Goal: Find specific page/section: Find specific page/section

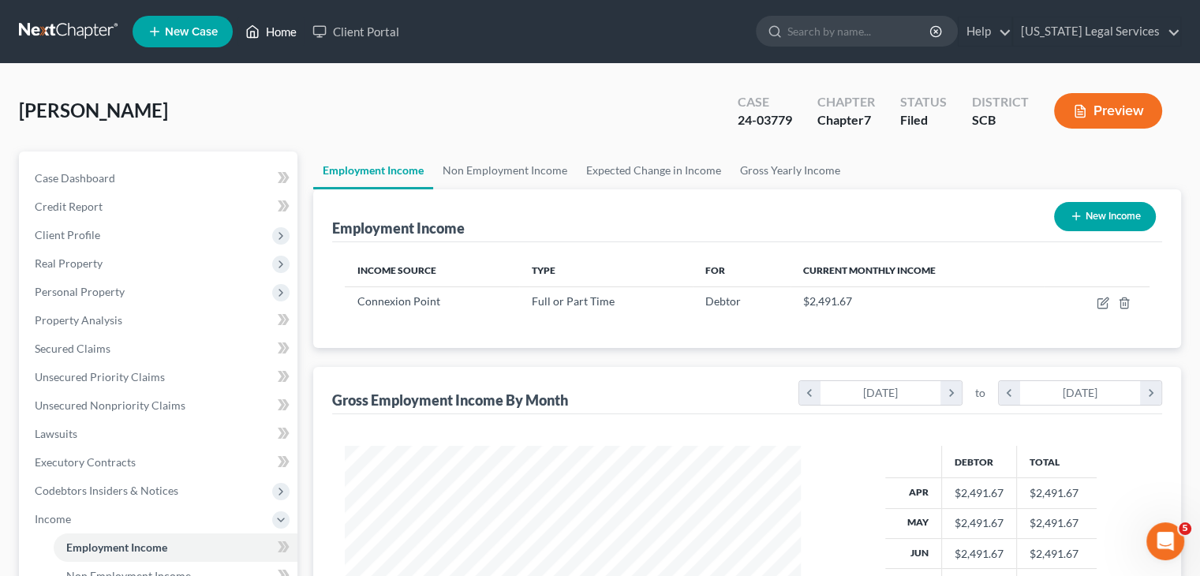
click at [291, 31] on link "Home" at bounding box center [270, 31] width 67 height 28
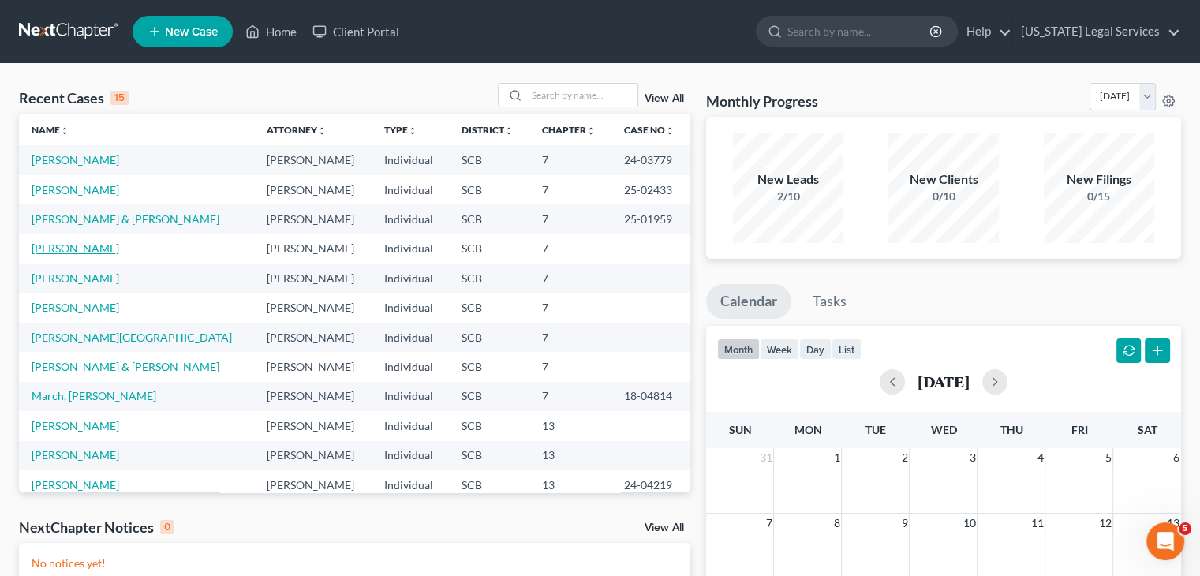
click at [63, 245] on link "[PERSON_NAME]" at bounding box center [76, 247] width 88 height 13
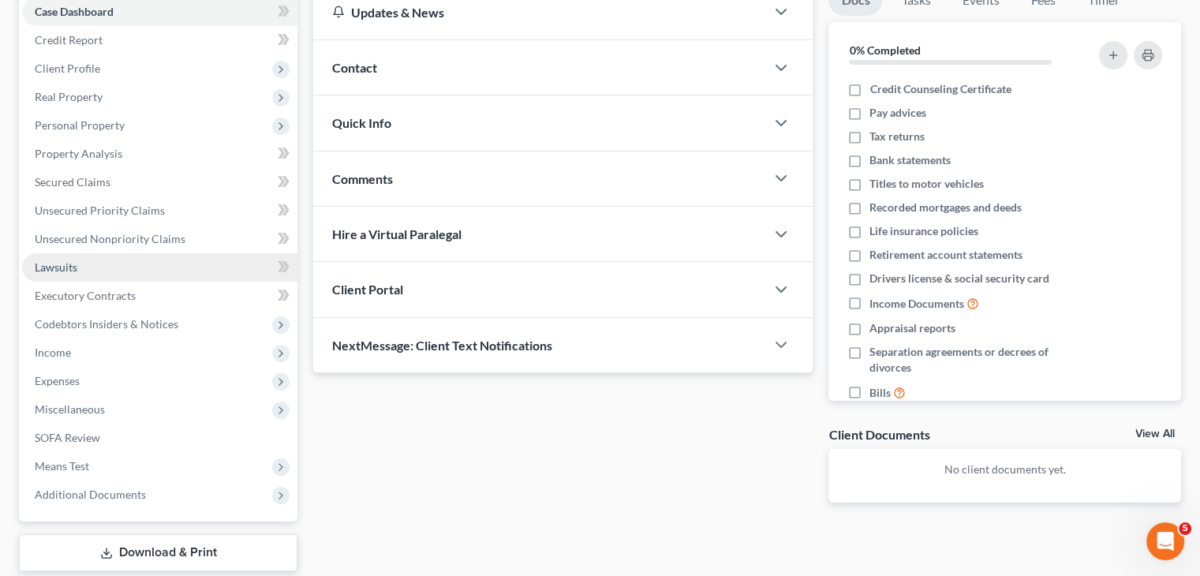
scroll to position [167, 0]
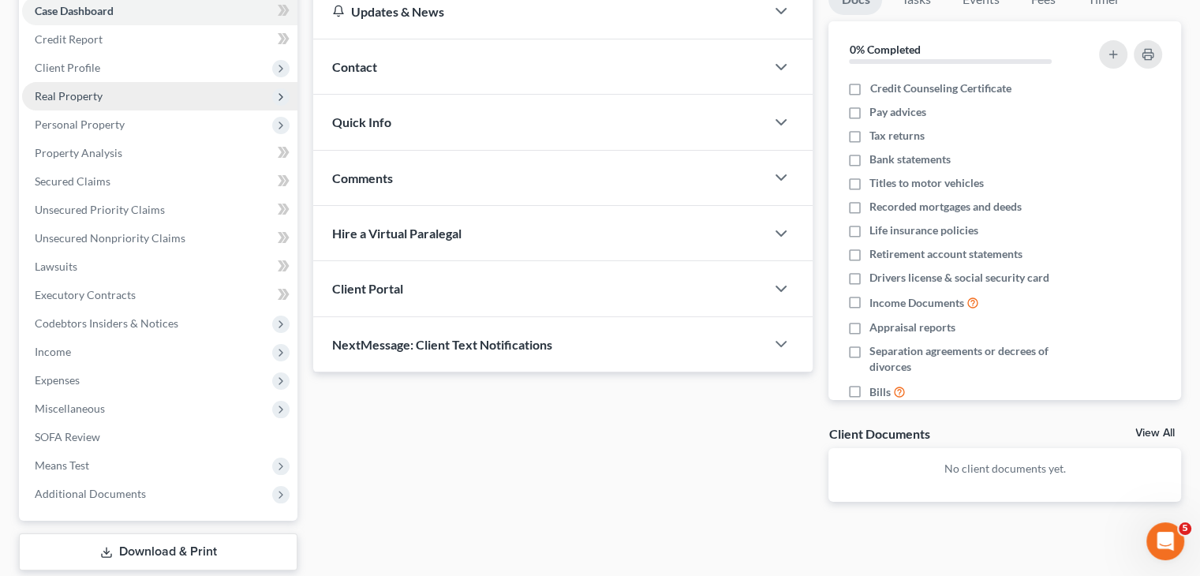
click at [98, 98] on span "Real Property" at bounding box center [69, 95] width 68 height 13
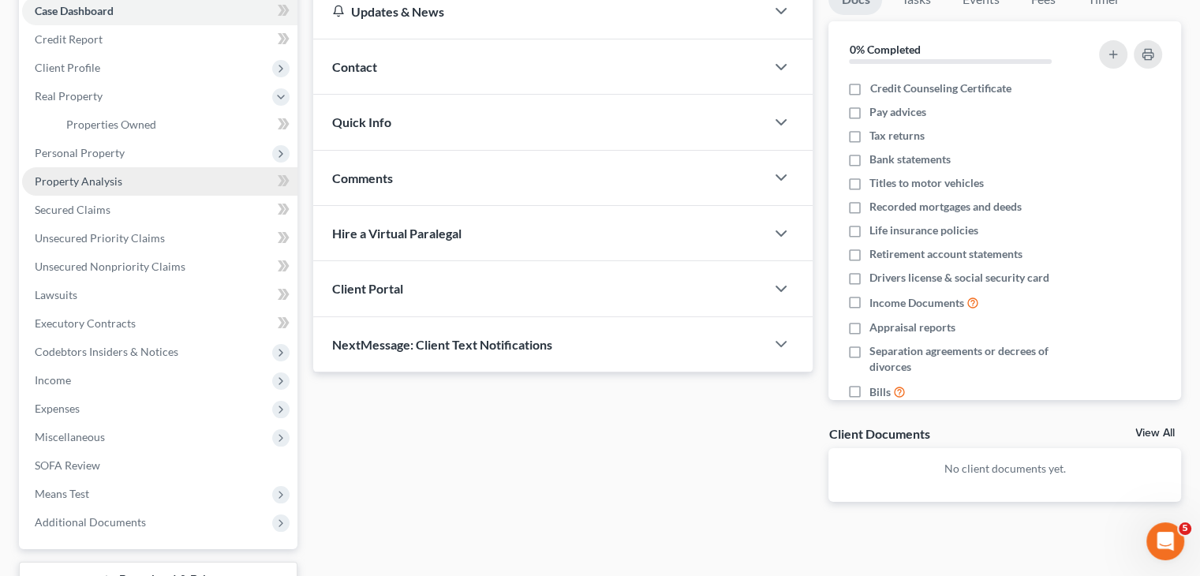
click at [124, 168] on link "Property Analysis" at bounding box center [159, 181] width 275 height 28
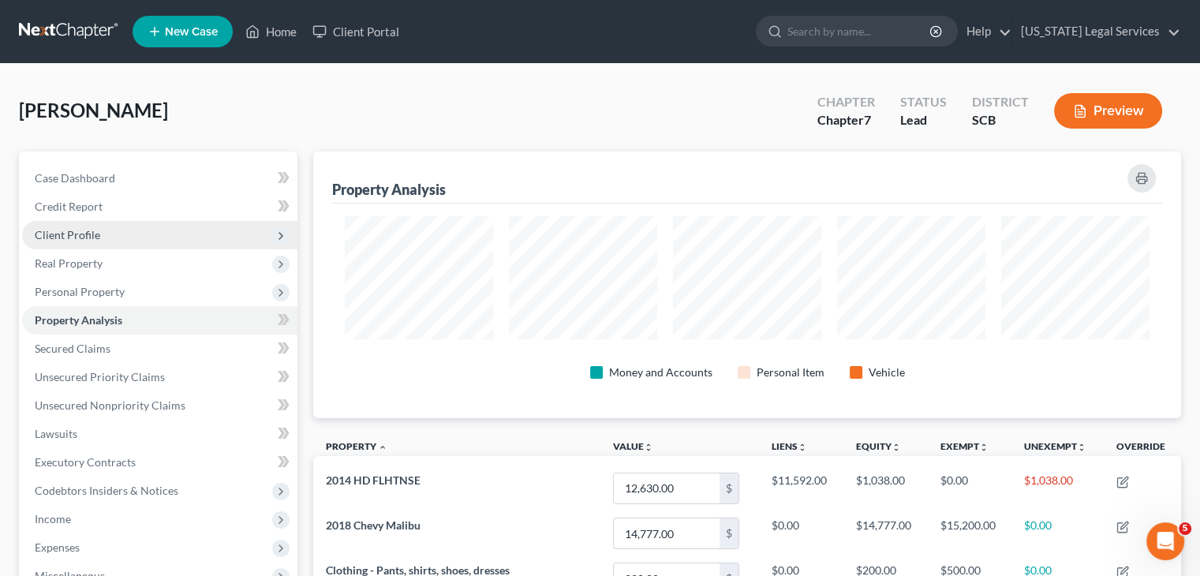
click at [104, 243] on span "Client Profile" at bounding box center [159, 235] width 275 height 28
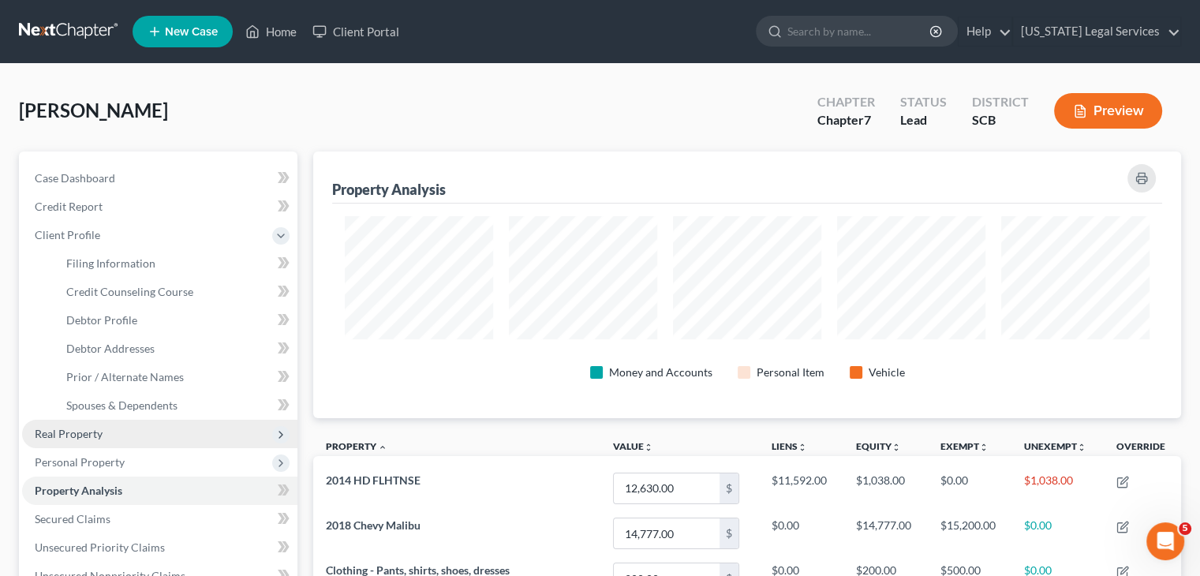
scroll to position [256, 0]
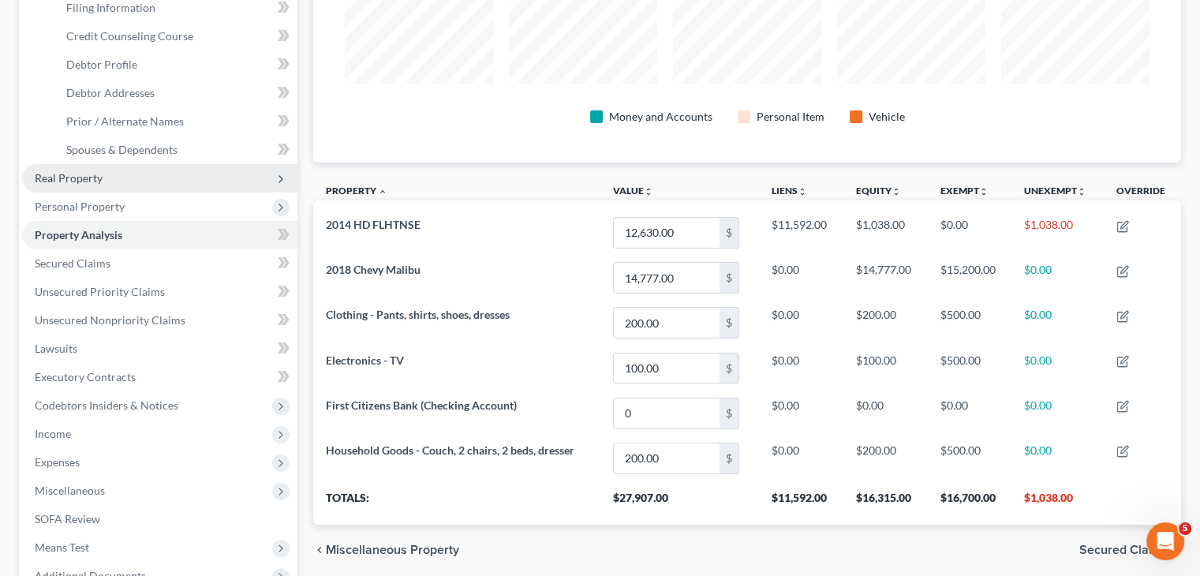
click at [90, 186] on span "Real Property" at bounding box center [159, 178] width 275 height 28
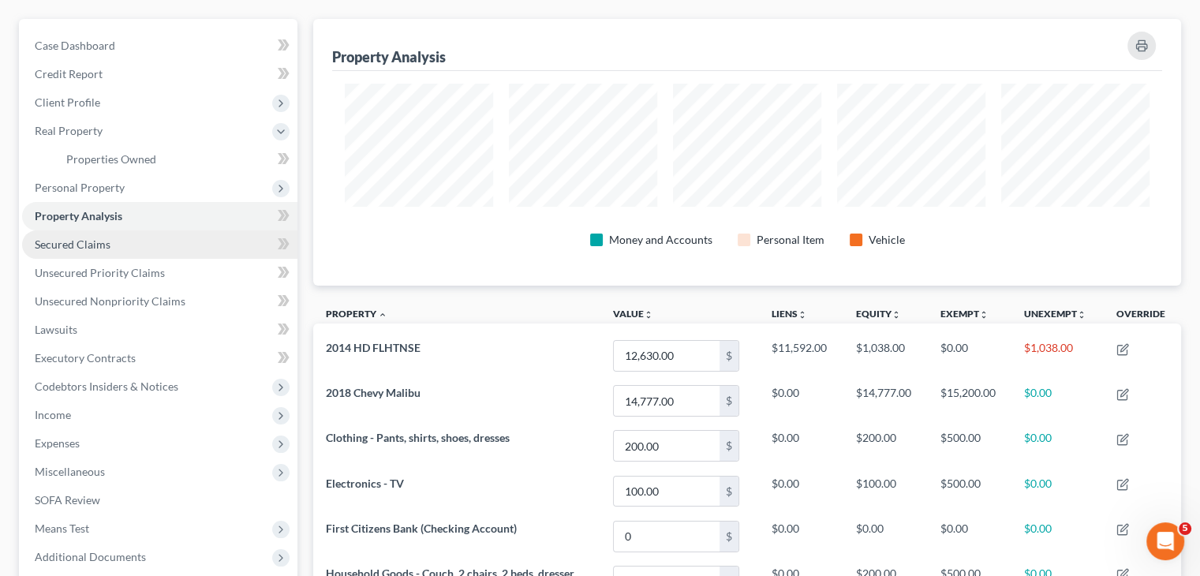
scroll to position [117, 0]
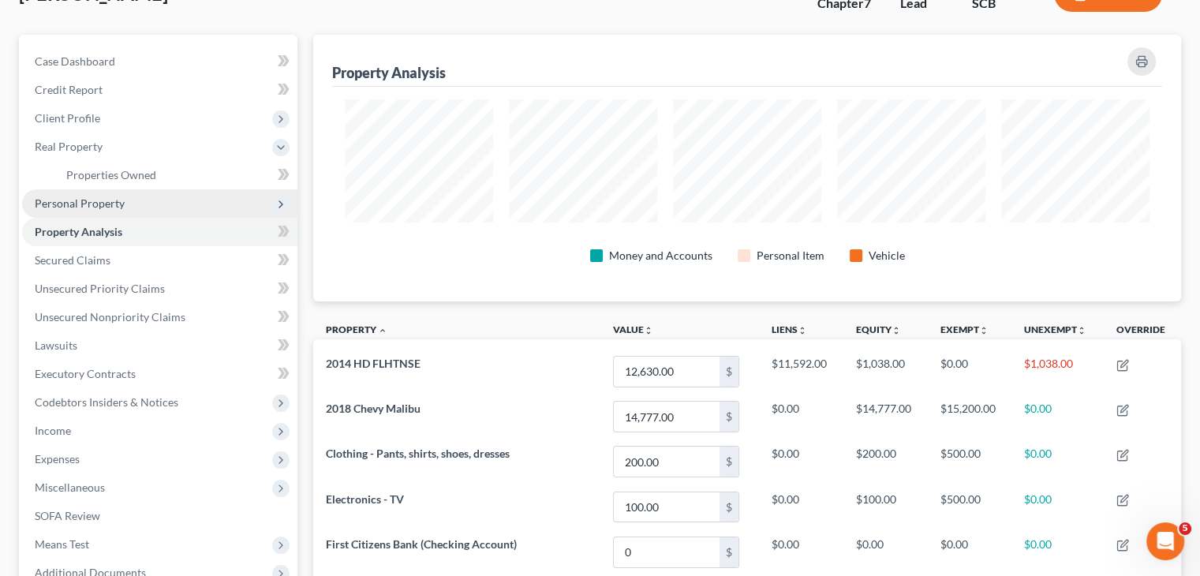
click at [89, 203] on span "Personal Property" at bounding box center [80, 202] width 90 height 13
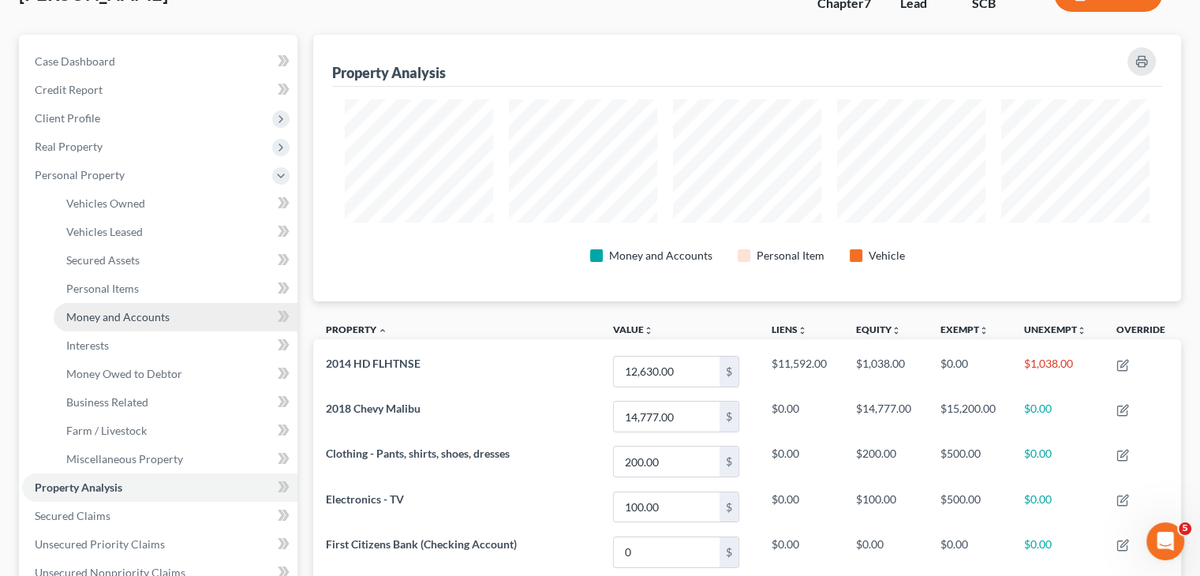
click at [133, 319] on span "Money and Accounts" at bounding box center [117, 316] width 103 height 13
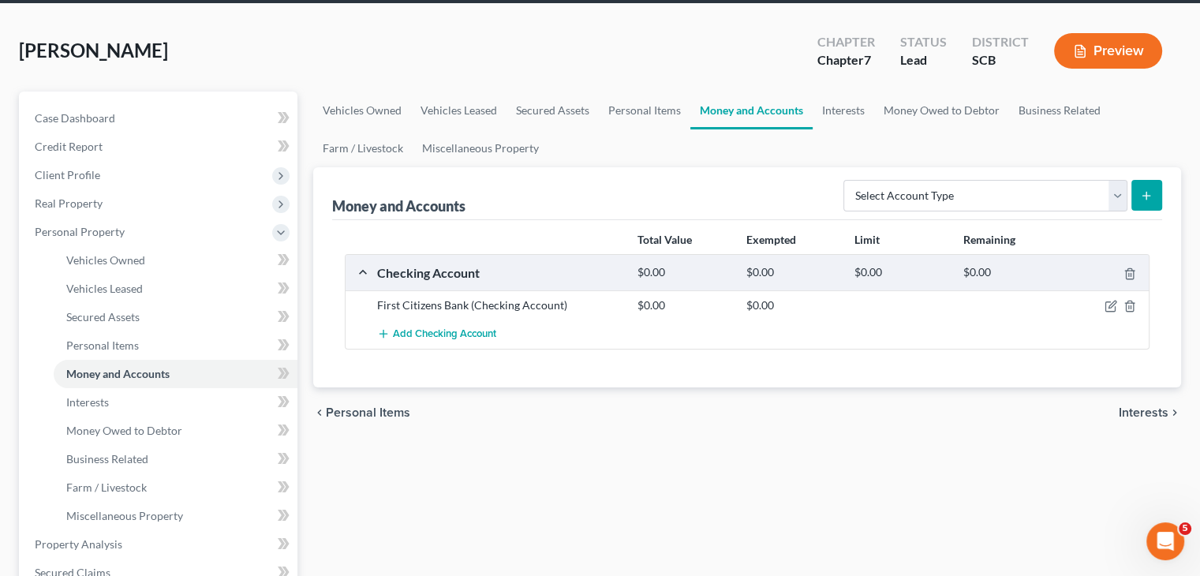
scroll to position [62, 0]
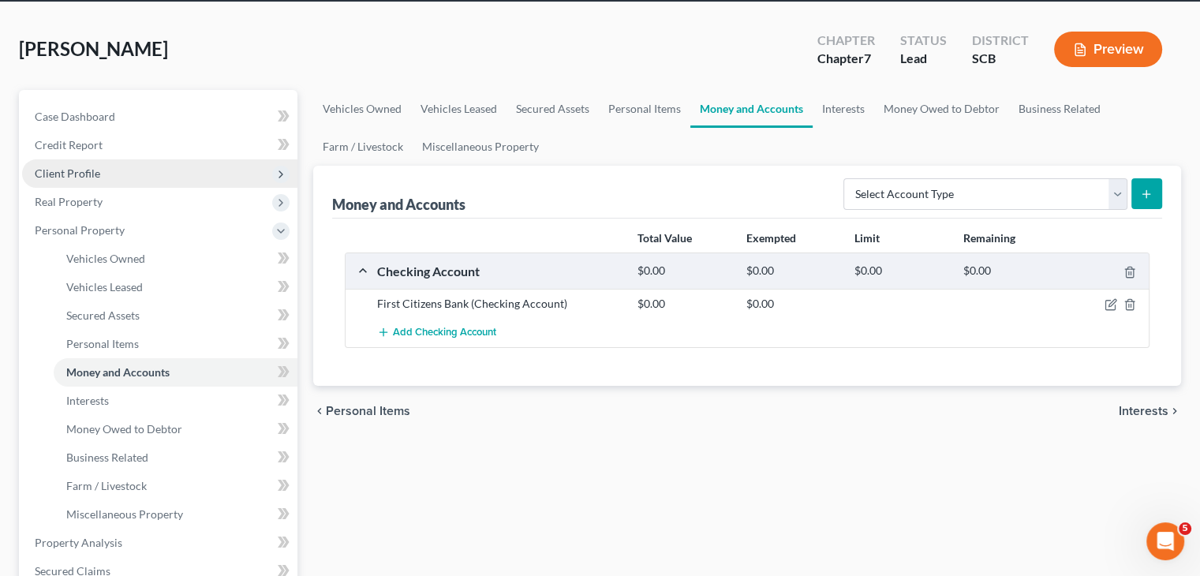
click at [78, 175] on span "Client Profile" at bounding box center [67, 172] width 65 height 13
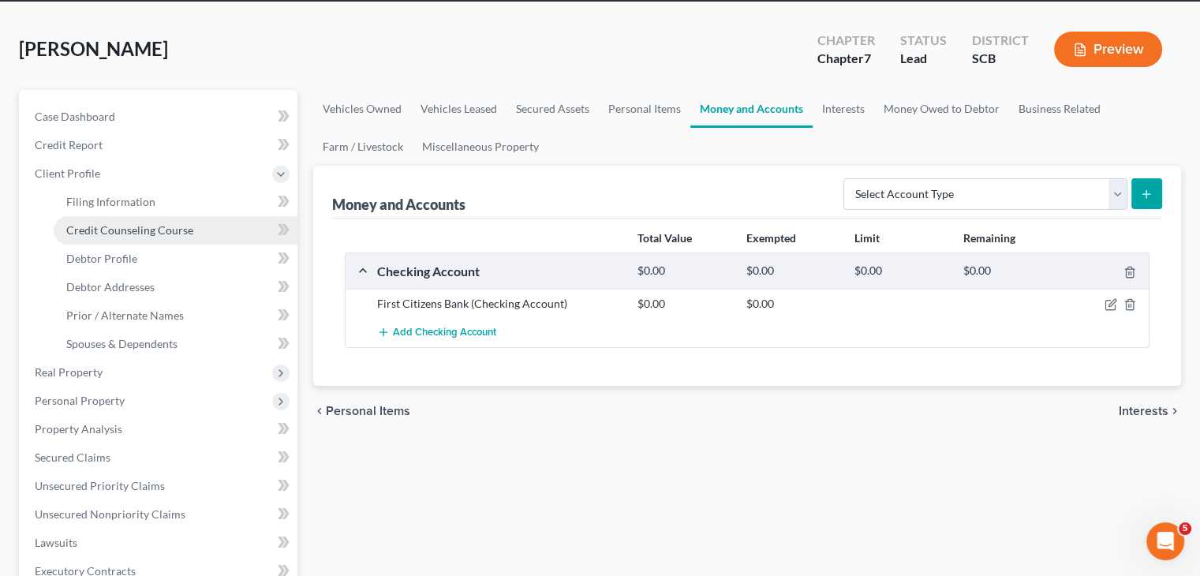
click at [120, 234] on span "Credit Counseling Course" at bounding box center [129, 229] width 127 height 13
